Goal: Answer question/provide support: Share knowledge or assist other users

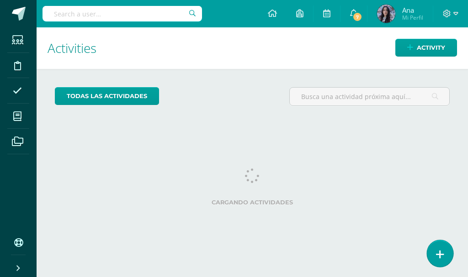
click at [440, 250] on icon at bounding box center [440, 254] width 8 height 11
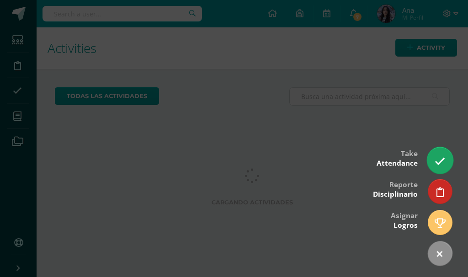
click at [446, 164] on link at bounding box center [440, 160] width 26 height 26
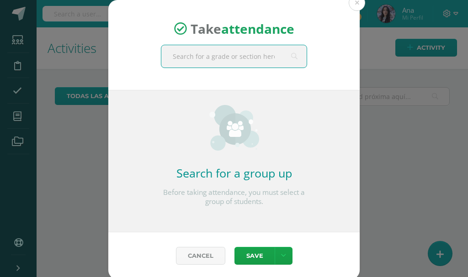
click at [258, 51] on input "text" at bounding box center [233, 56] width 145 height 22
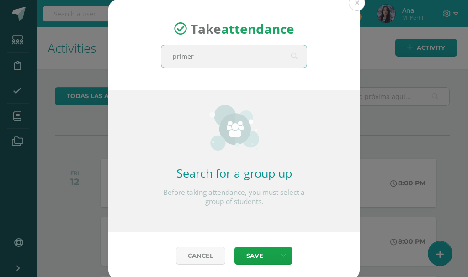
type input "primero"
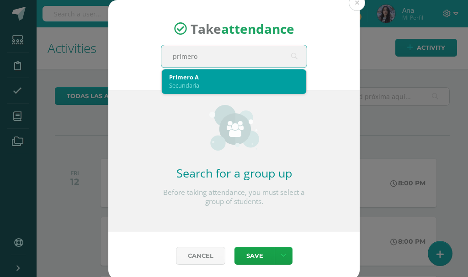
click at [226, 78] on div "Primero A" at bounding box center [234, 77] width 130 height 8
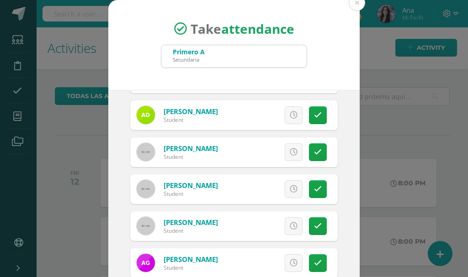
scroll to position [112, 0]
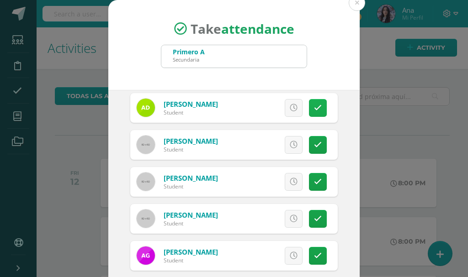
click at [312, 113] on link at bounding box center [318, 108] width 18 height 18
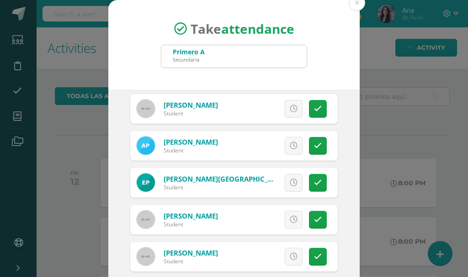
scroll to position [629, 0]
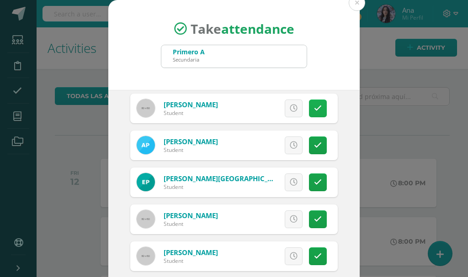
click at [313, 110] on link at bounding box center [318, 109] width 18 height 18
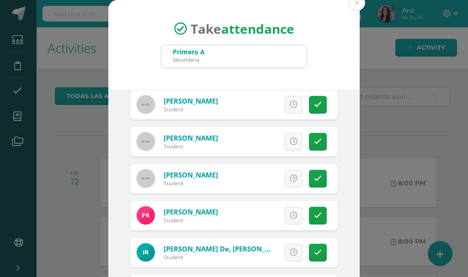
scroll to position [745, 0]
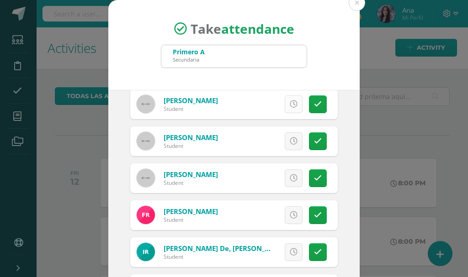
click at [285, 101] on link at bounding box center [294, 104] width 18 height 18
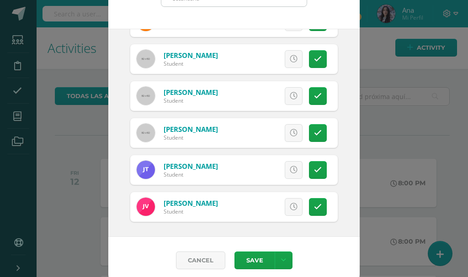
scroll to position [68, 0]
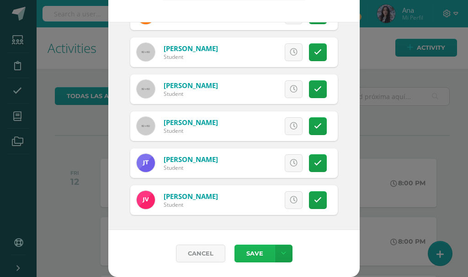
click at [248, 254] on button "Save" at bounding box center [254, 254] width 40 height 18
